Goal: Task Accomplishment & Management: Complete application form

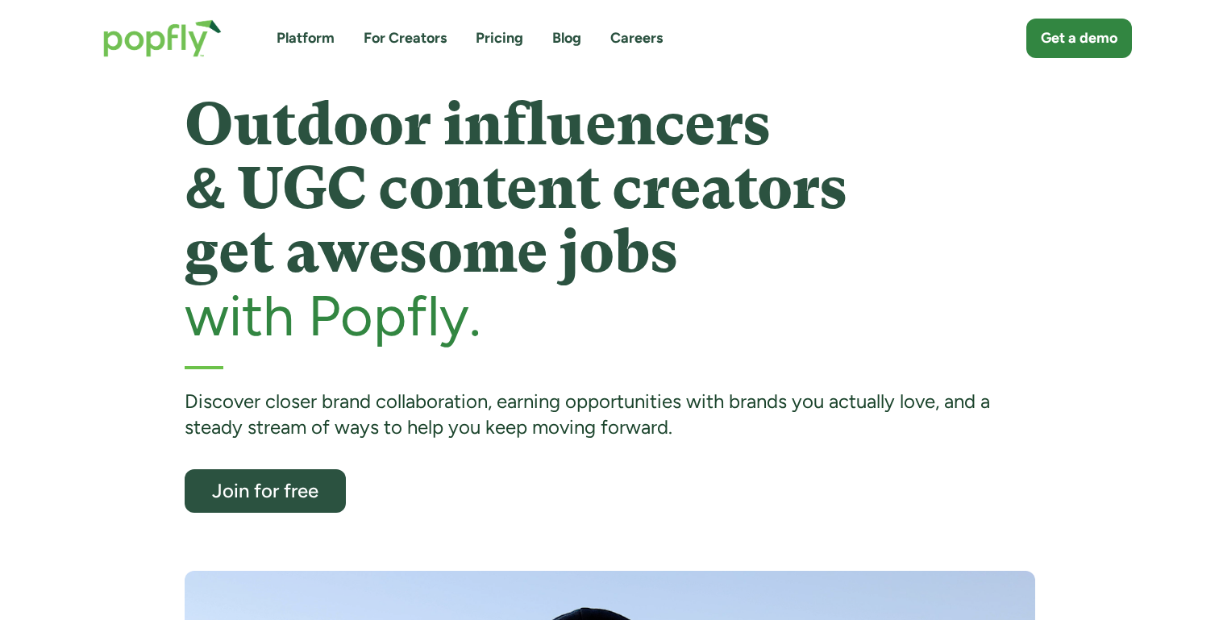
click at [514, 36] on link "Pricing" at bounding box center [500, 38] width 48 height 20
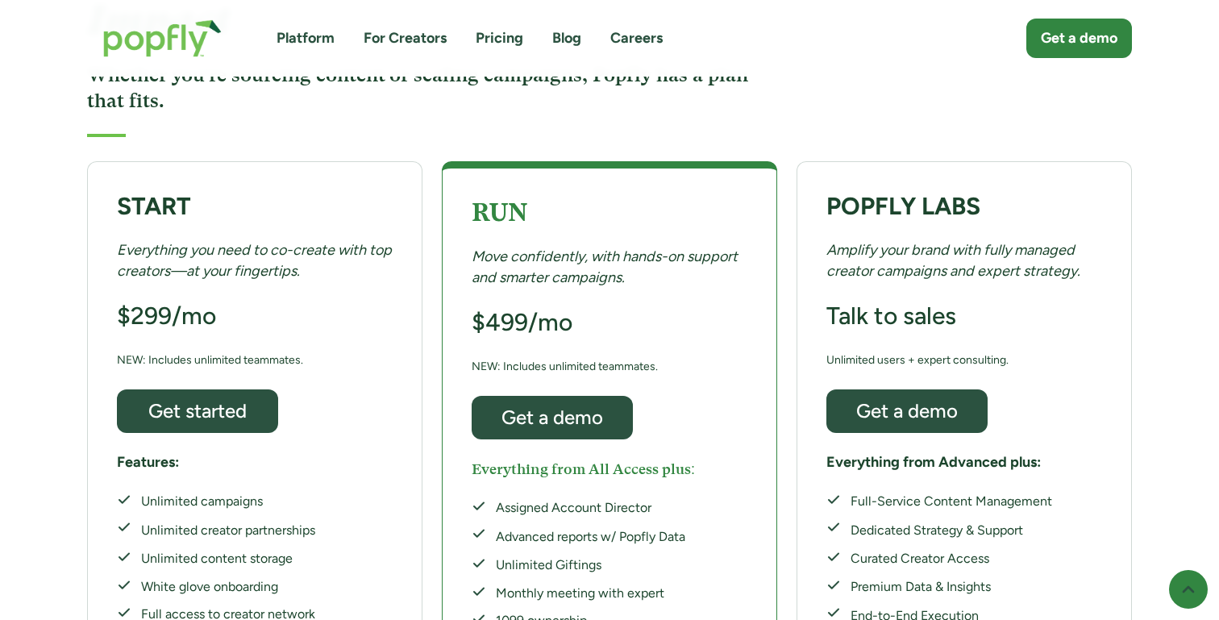
scroll to position [243, 0]
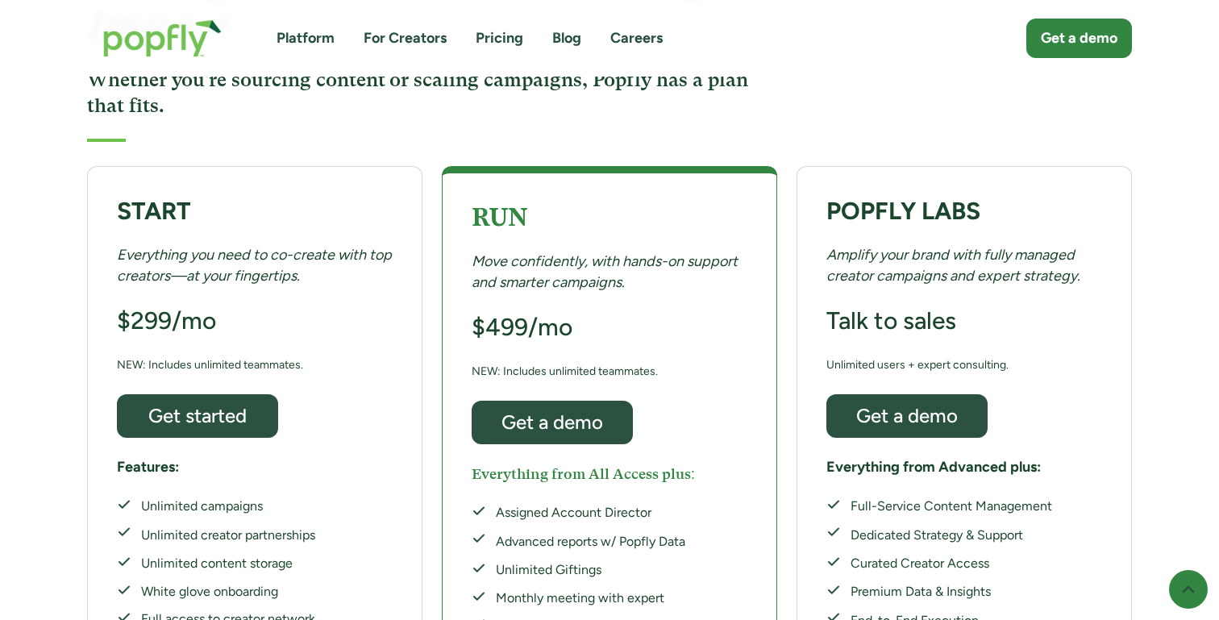
click at [423, 42] on link "For Creators" at bounding box center [405, 38] width 83 height 20
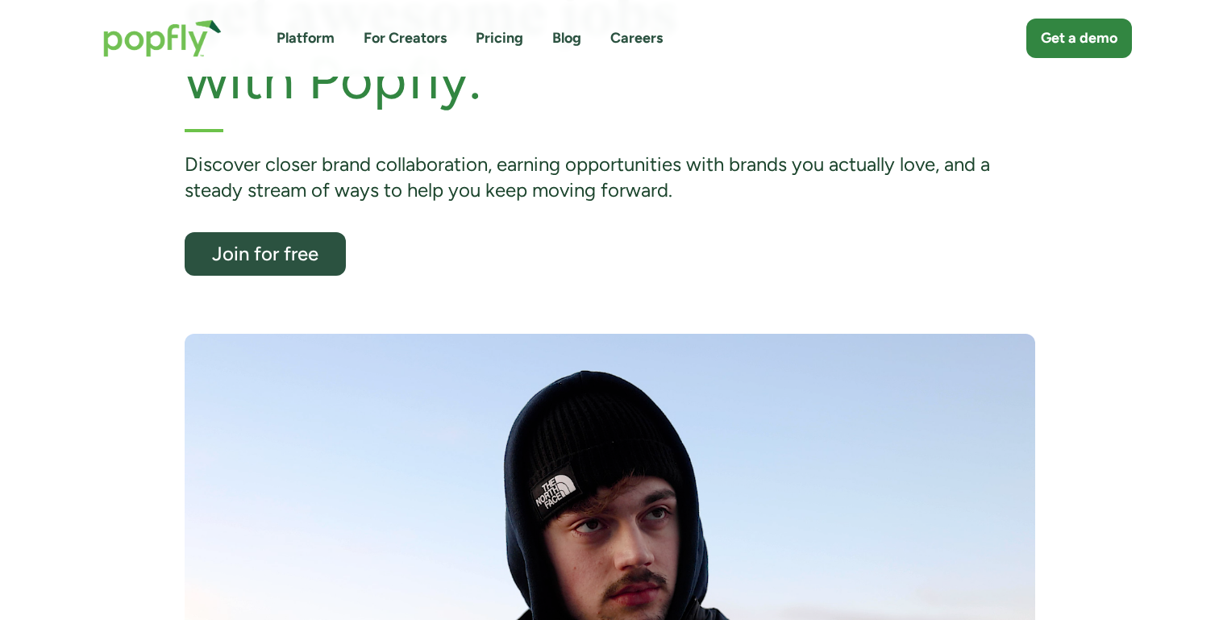
scroll to position [236, 0]
click at [257, 273] on link "Join for free" at bounding box center [265, 255] width 169 height 46
